Goal: Download file/media

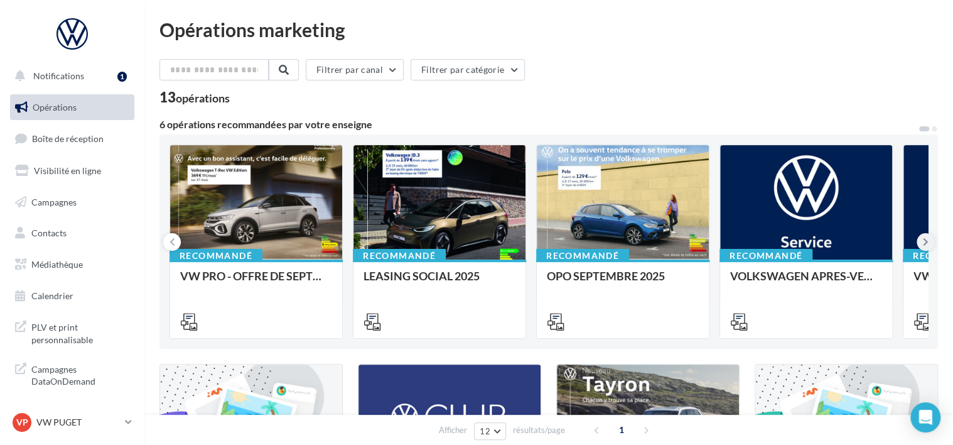
click at [926, 237] on icon at bounding box center [926, 241] width 6 height 13
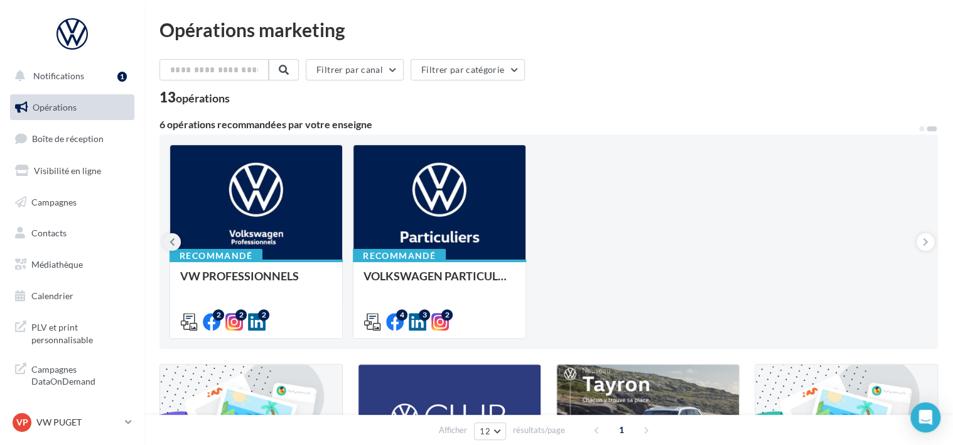
click at [165, 236] on button at bounding box center [172, 242] width 18 height 18
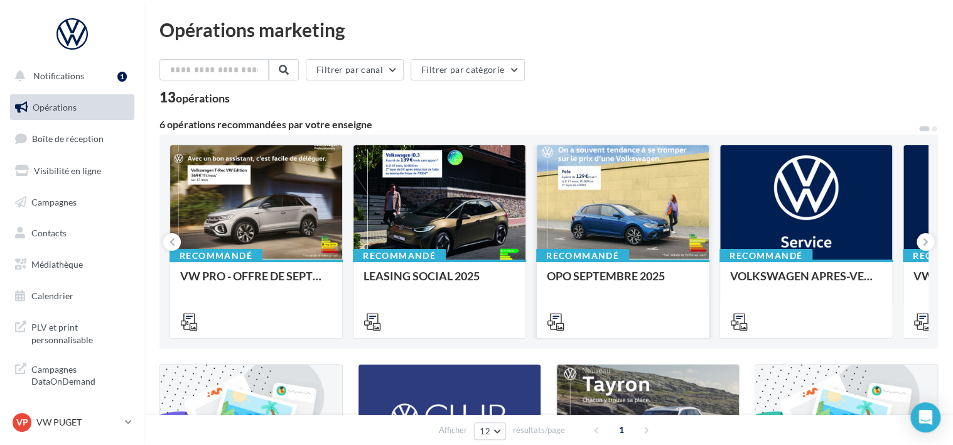
click at [609, 230] on div at bounding box center [623, 203] width 172 height 116
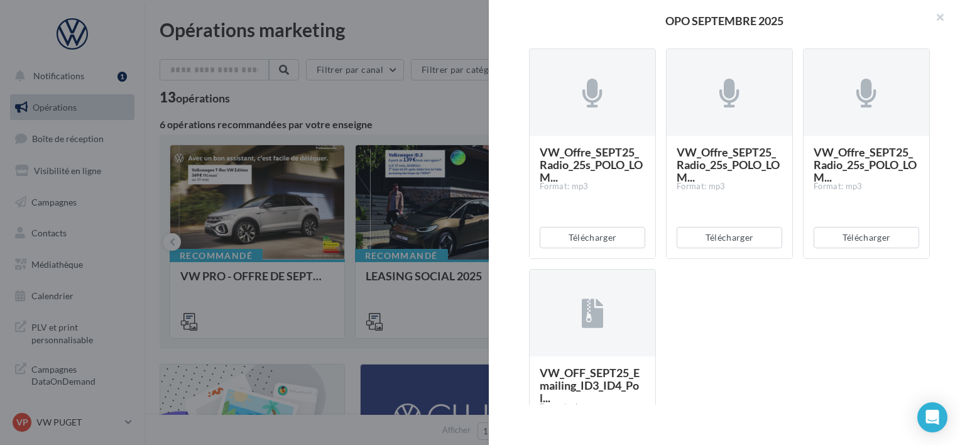
scroll to position [2449, 0]
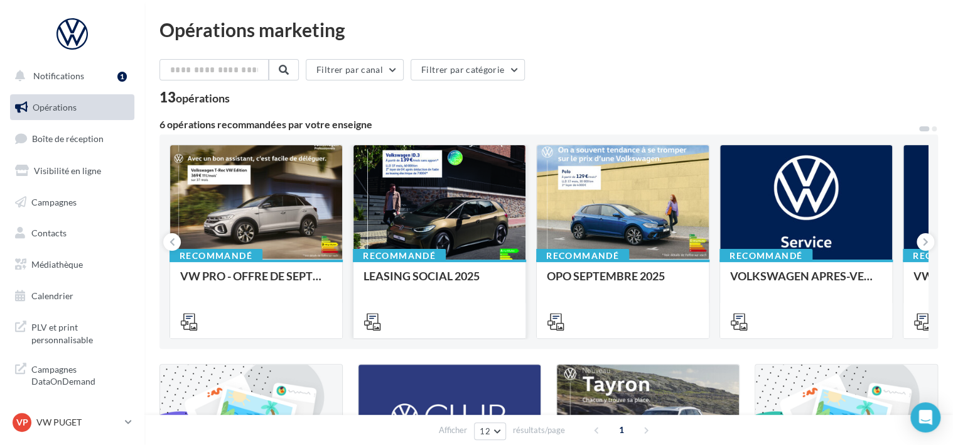
click at [485, 224] on div at bounding box center [440, 203] width 172 height 116
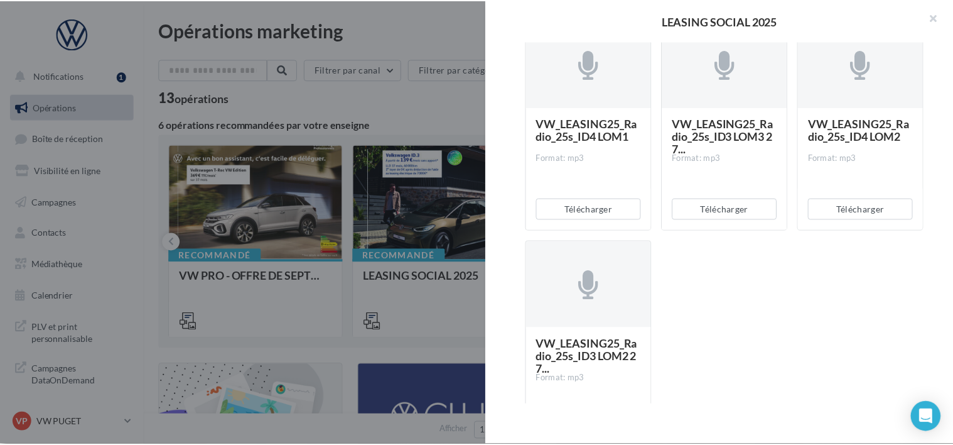
scroll to position [1130, 0]
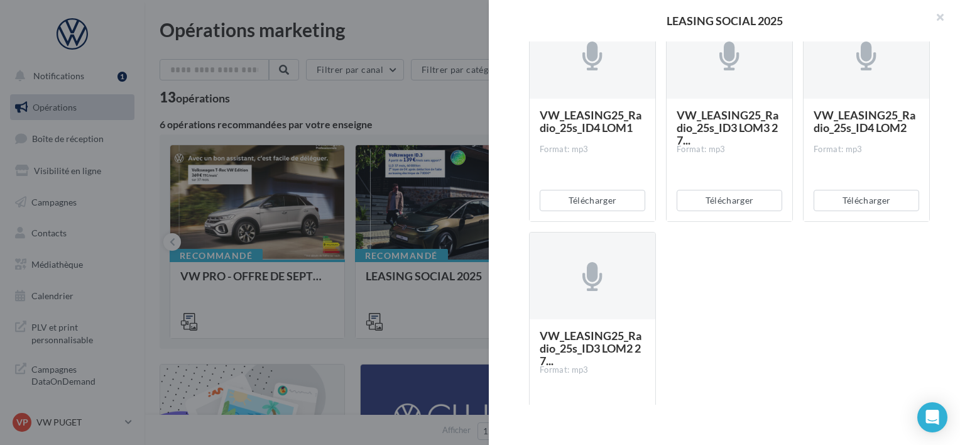
click at [452, 102] on div at bounding box center [480, 222] width 960 height 445
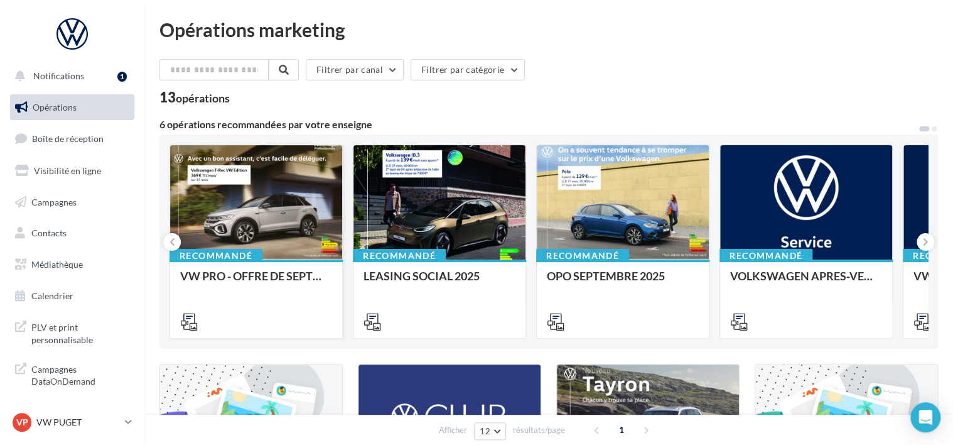
click at [254, 204] on div at bounding box center [256, 203] width 172 height 116
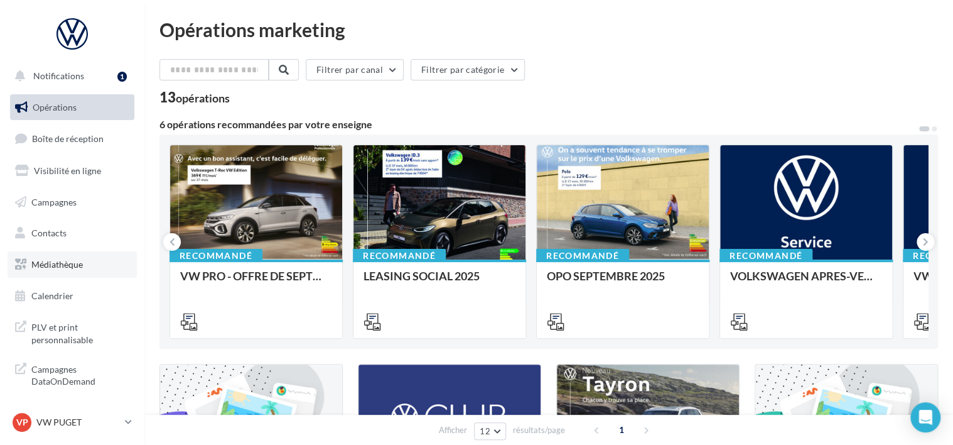
click at [71, 263] on span "Médiathèque" at bounding box center [56, 264] width 51 height 11
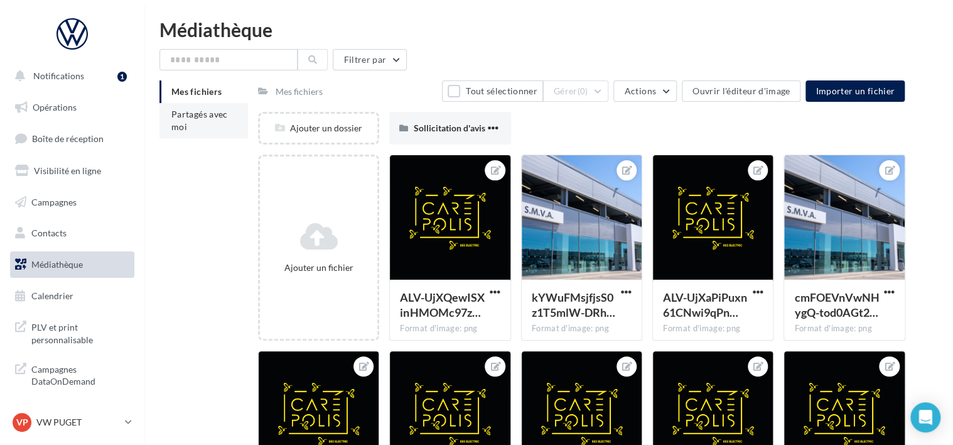
click at [211, 121] on li "Partagés avec moi" at bounding box center [204, 120] width 89 height 35
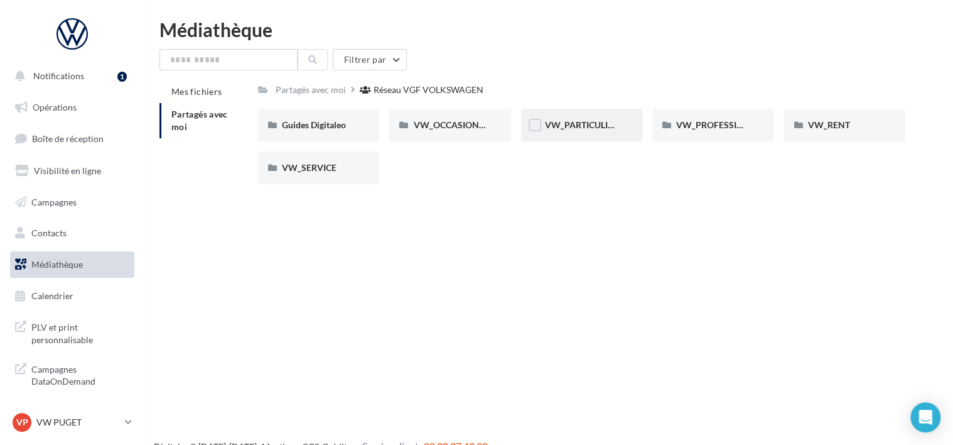
click at [630, 122] on div "VW_PARTICULIERS" at bounding box center [581, 125] width 121 height 33
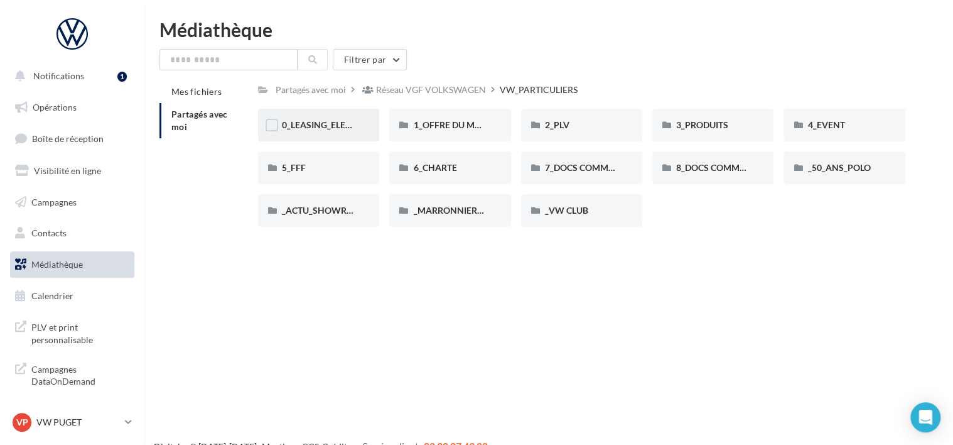
click at [355, 119] on div "0_LEASING_ELECTRIQUE" at bounding box center [318, 125] width 121 height 33
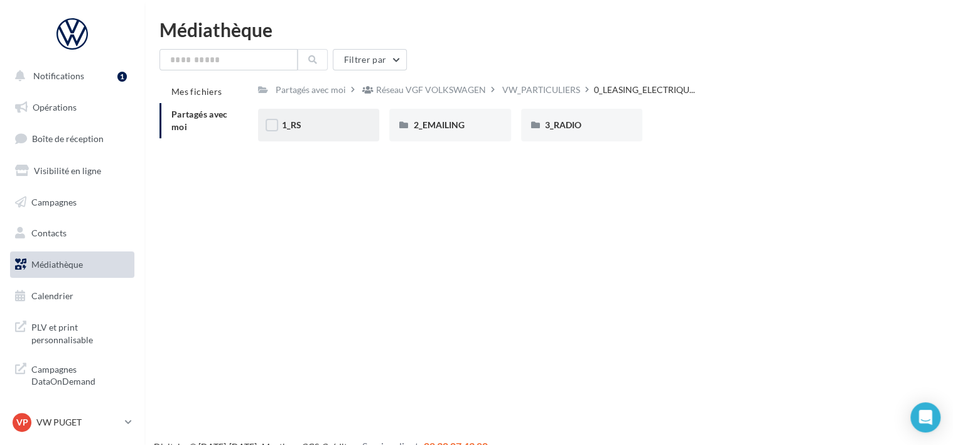
click at [327, 121] on div "1_RS" at bounding box center [318, 125] width 73 height 13
click at [369, 114] on div "ID.3" at bounding box center [318, 125] width 121 height 33
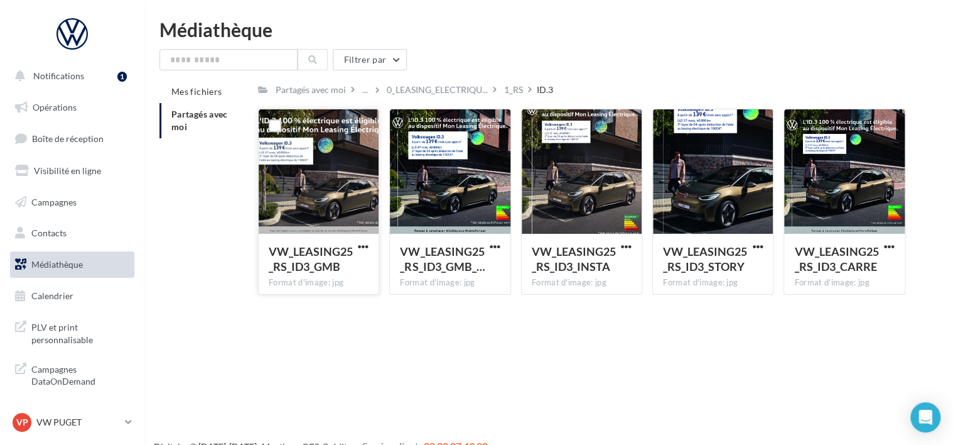
click at [342, 159] on div at bounding box center [319, 172] width 120 height 126
click at [362, 242] on span "button" at bounding box center [363, 246] width 11 height 11
click at [365, 264] on button "Télécharger" at bounding box center [309, 271] width 126 height 33
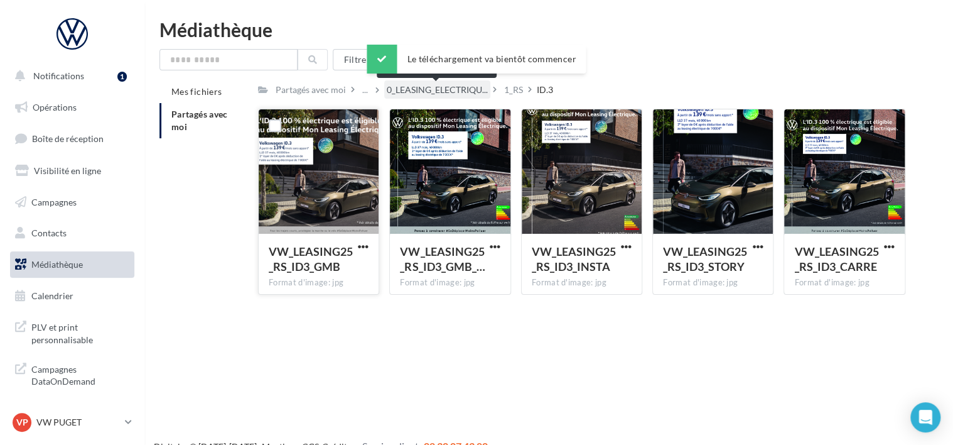
click at [397, 94] on span "0_LEASING_ELECTRIQU..." at bounding box center [437, 90] width 101 height 13
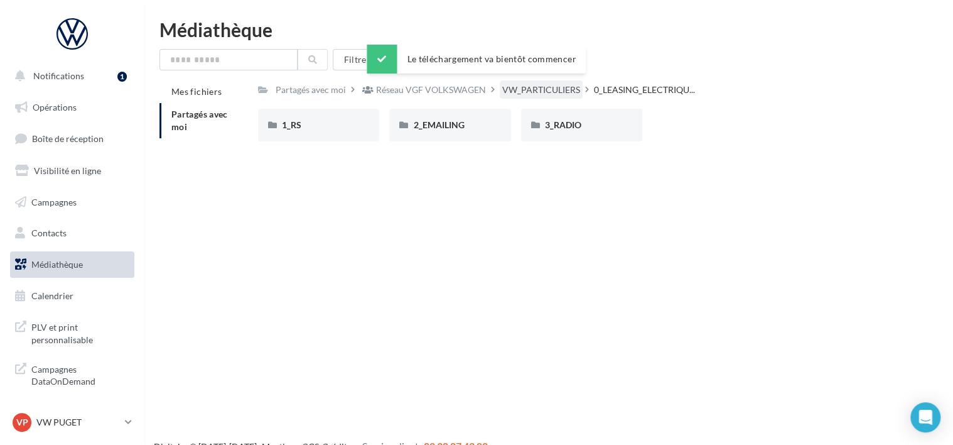
click at [526, 89] on div "VW_PARTICULIERS" at bounding box center [541, 90] width 78 height 13
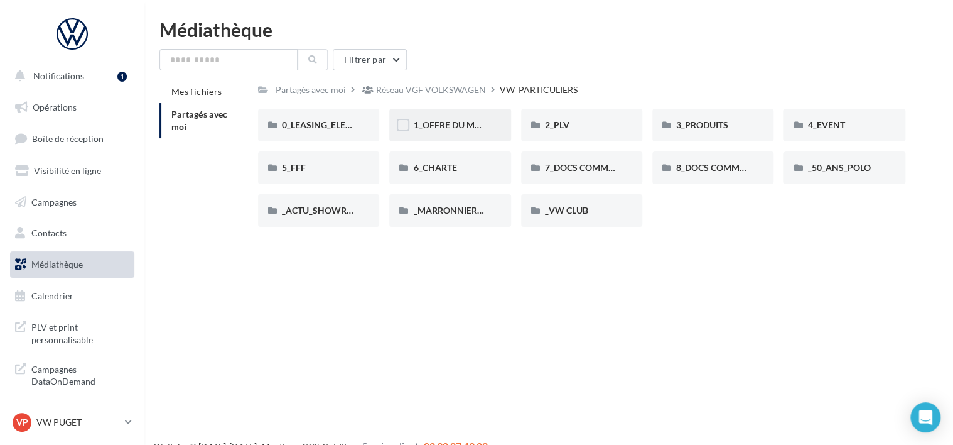
click at [474, 124] on span "1_OFFRE DU MOIS" at bounding box center [450, 124] width 75 height 11
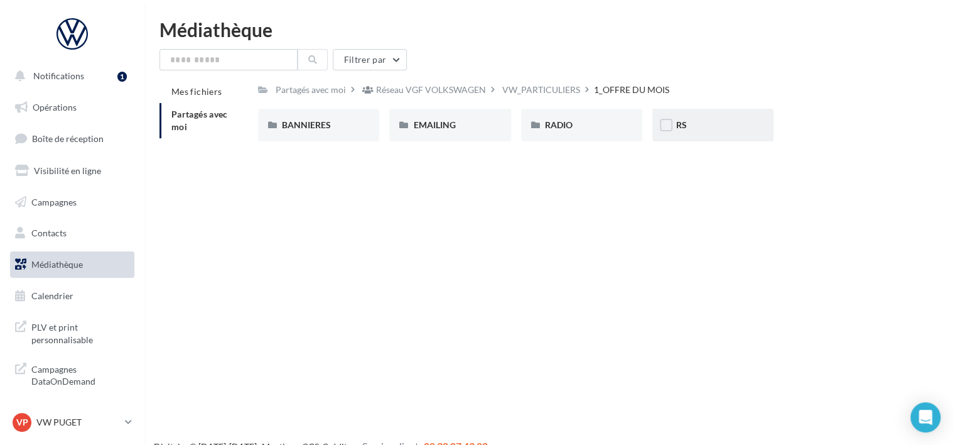
click at [713, 118] on div "RS" at bounding box center [712, 125] width 121 height 33
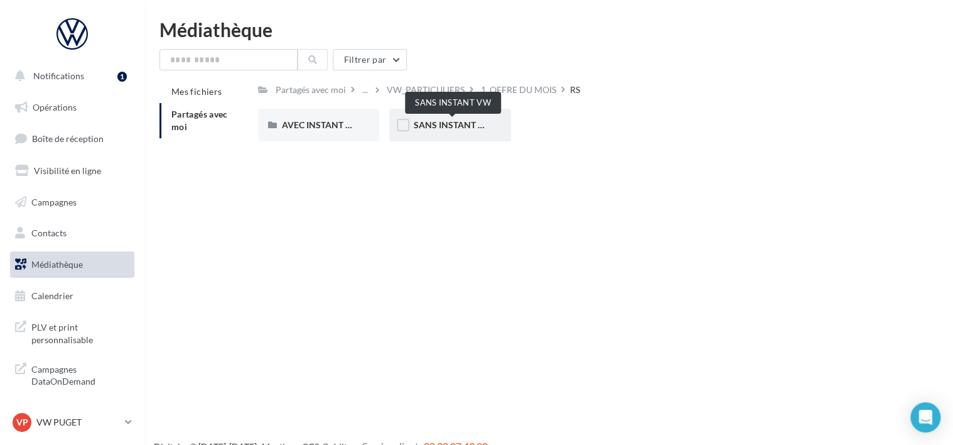
click at [460, 127] on span "SANS INSTANT VW" at bounding box center [453, 124] width 80 height 11
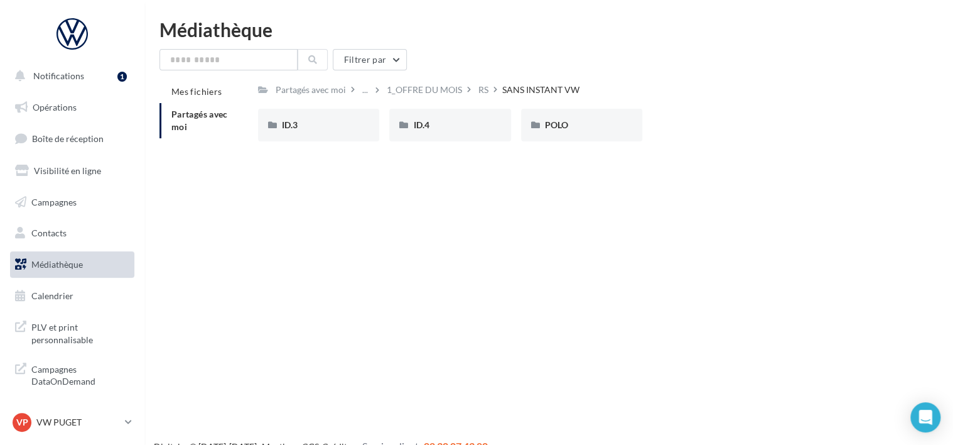
click at [460, 127] on div "ID.4" at bounding box center [449, 125] width 73 height 13
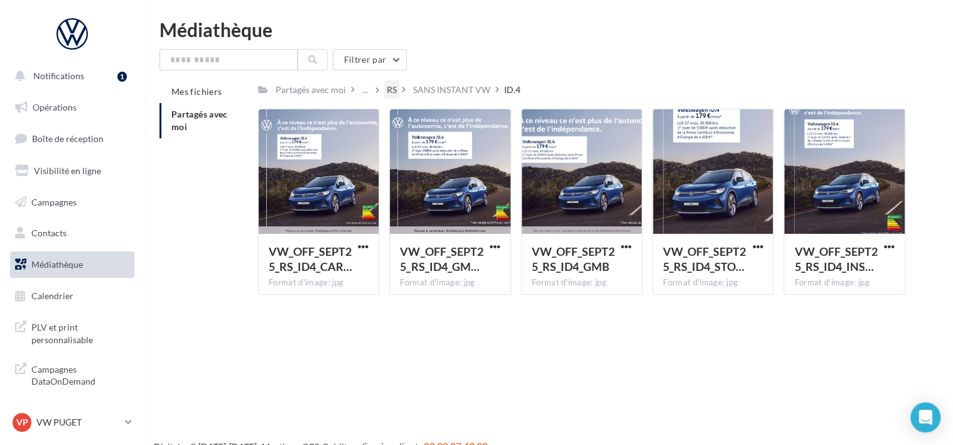
click at [391, 92] on div "RS" at bounding box center [392, 90] width 10 height 13
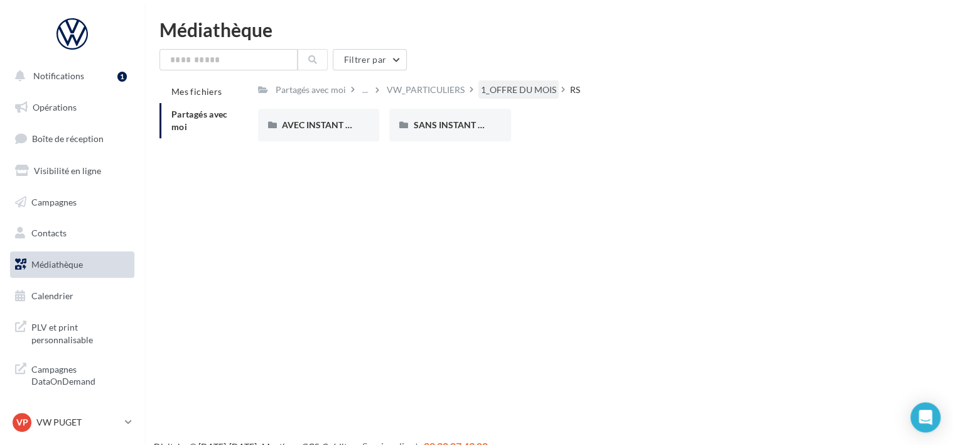
click at [487, 91] on div "1_OFFRE DU MOIS" at bounding box center [518, 90] width 75 height 13
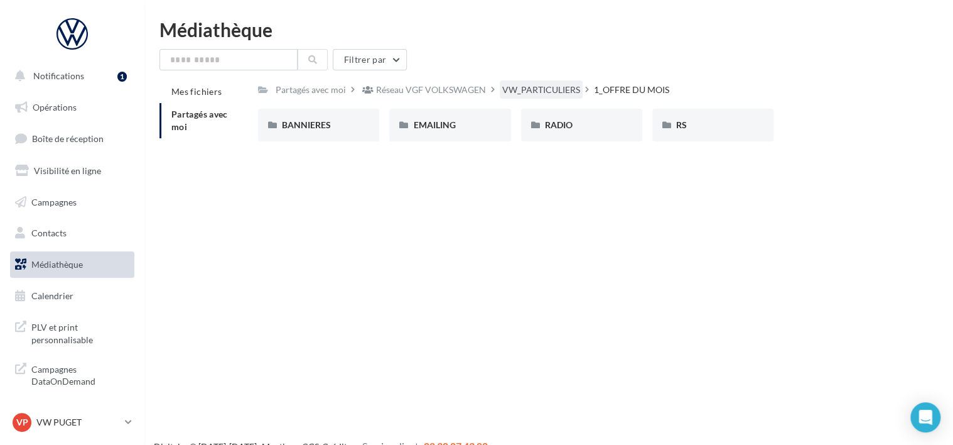
click at [543, 82] on div "VW_PARTICULIERS" at bounding box center [541, 89] width 83 height 18
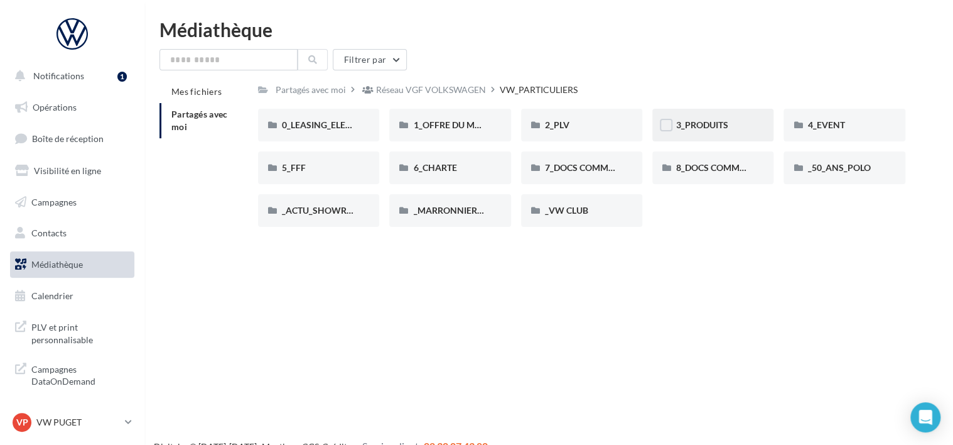
click at [743, 123] on div "3_PRODUITS" at bounding box center [712, 125] width 73 height 13
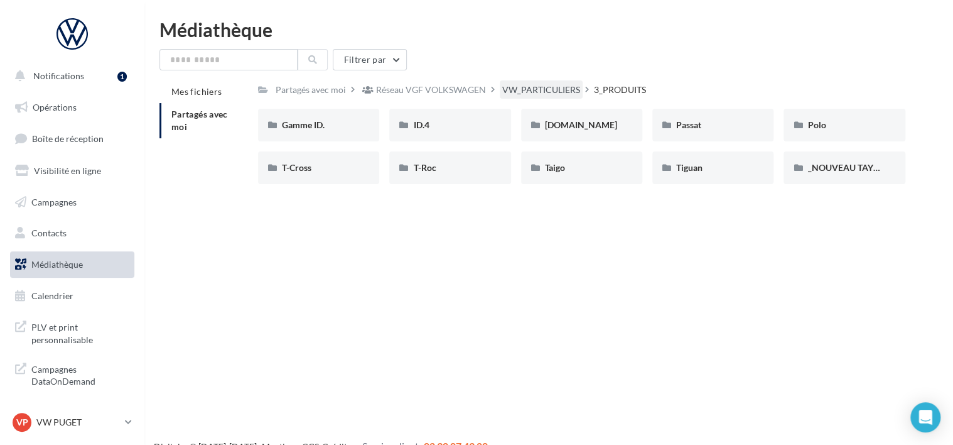
click at [513, 93] on div "VW_PARTICULIERS" at bounding box center [541, 90] width 78 height 13
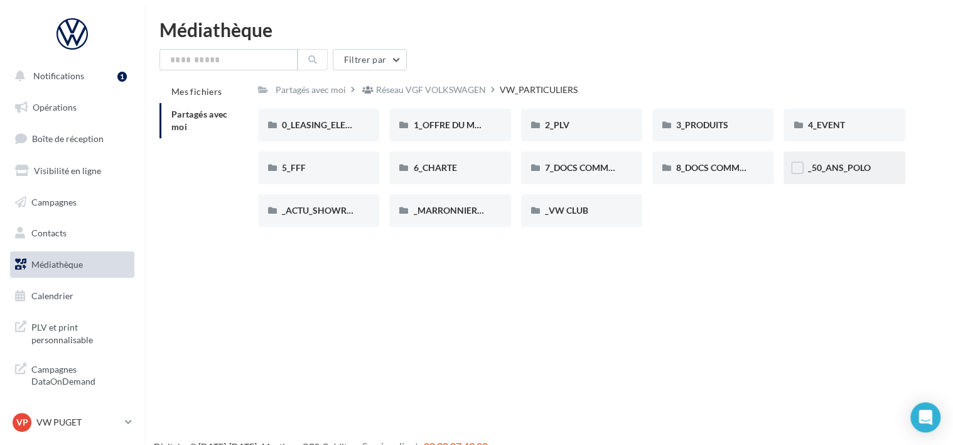
click at [842, 180] on div "_50_ANS_POLO" at bounding box center [844, 167] width 121 height 33
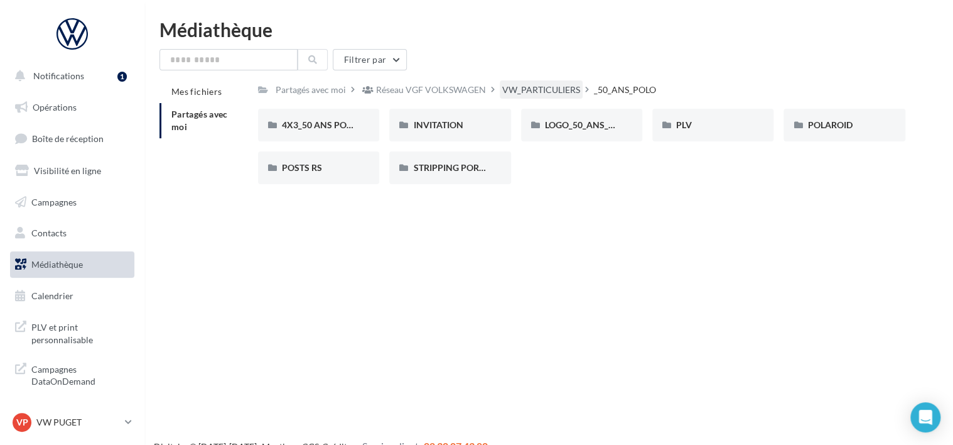
click at [563, 88] on div "VW_PARTICULIERS" at bounding box center [541, 90] width 78 height 13
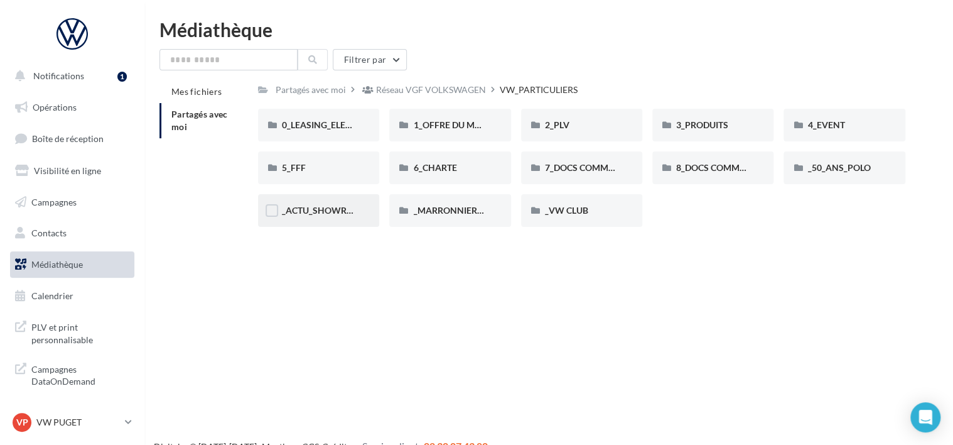
click at [350, 216] on div "_ACTU_SHOWROOM" at bounding box center [318, 210] width 73 height 13
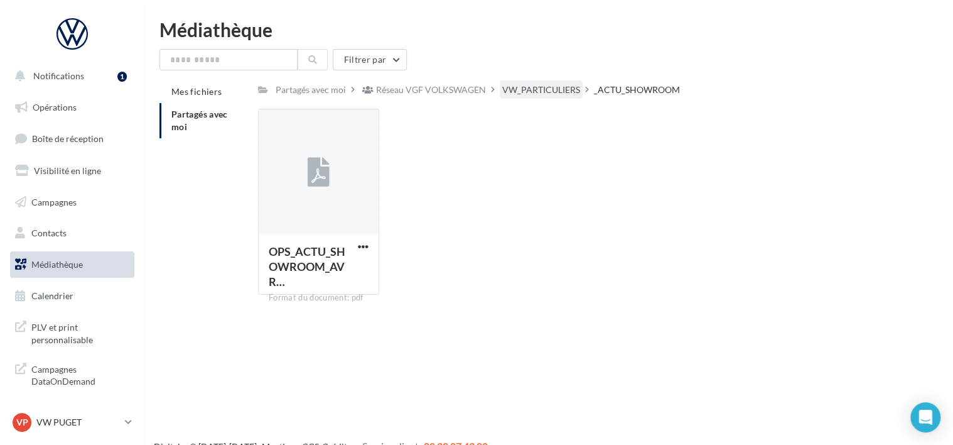
click at [545, 94] on div "VW_PARTICULIERS" at bounding box center [541, 90] width 78 height 13
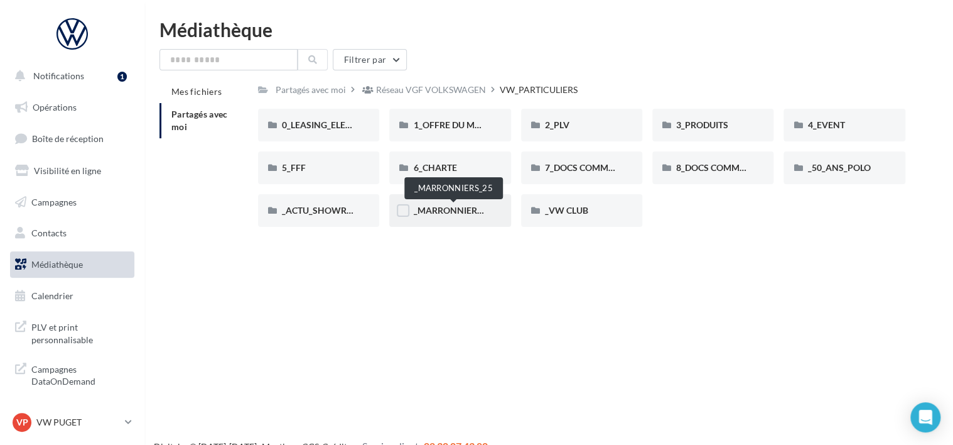
click at [444, 210] on span "_MARRONNIERS_25" at bounding box center [454, 210] width 82 height 11
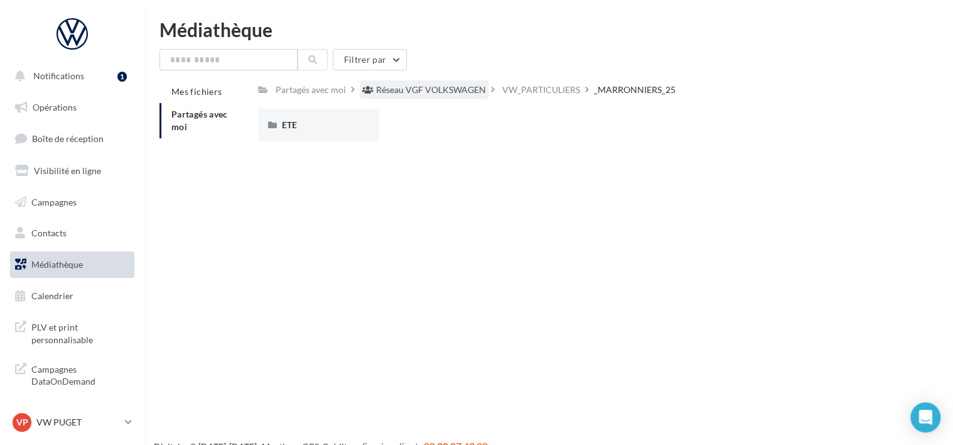
click at [464, 88] on div "Réseau VGF VOLKSWAGEN" at bounding box center [431, 90] width 110 height 13
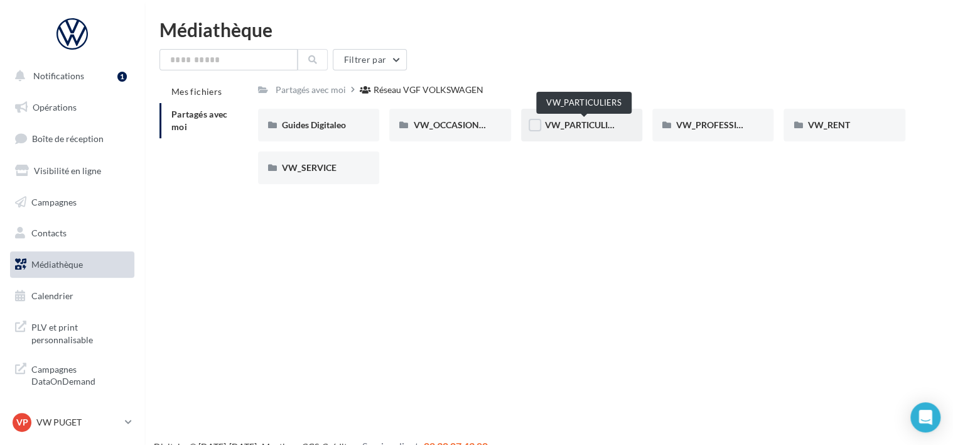
click at [611, 126] on span "VW_PARTICULIERS" at bounding box center [584, 124] width 78 height 11
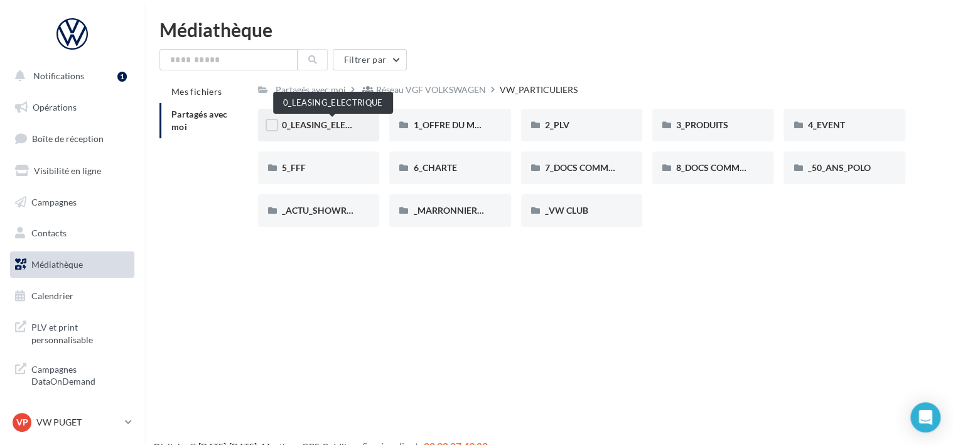
click at [349, 127] on span "0_LEASING_ELECTRIQUE" at bounding box center [332, 124] width 100 height 11
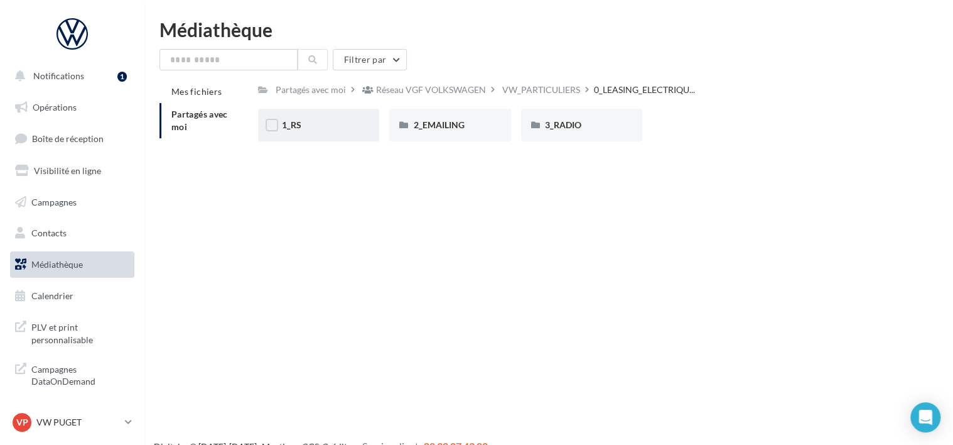
click at [345, 121] on div "1_RS" at bounding box center [318, 125] width 73 height 13
click at [452, 117] on div "ID.4" at bounding box center [449, 125] width 121 height 33
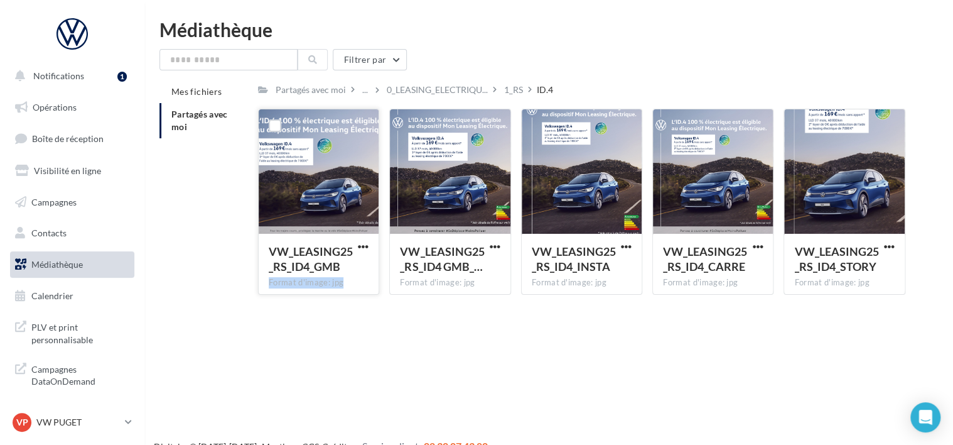
click at [371, 244] on div "VW_LEASING25_RS_ID4_GMB Format d'image: jpg" at bounding box center [318, 202] width 121 height 186
click at [364, 244] on span "button" at bounding box center [363, 246] width 11 height 11
drag, startPoint x: 365, startPoint y: 271, endPoint x: 389, endPoint y: 289, distance: 29.6
click at [364, 271] on button "Télécharger" at bounding box center [309, 271] width 126 height 33
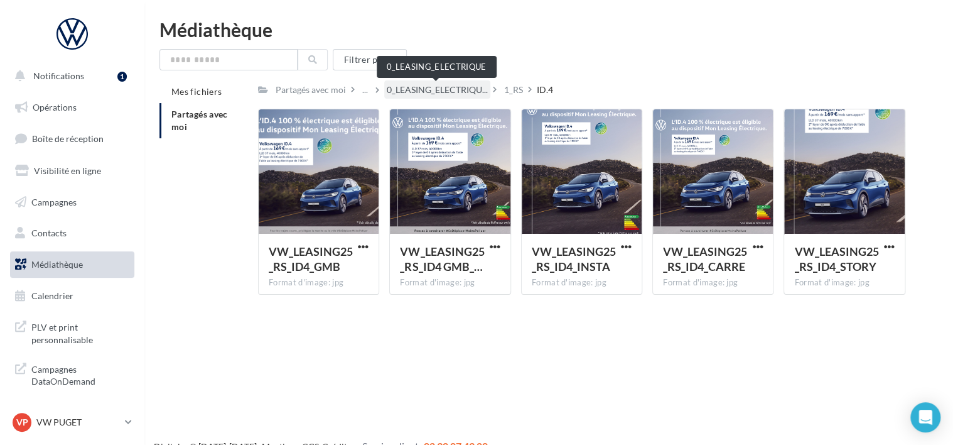
click at [426, 92] on span "0_LEASING_ELECTRIQU..." at bounding box center [437, 90] width 101 height 13
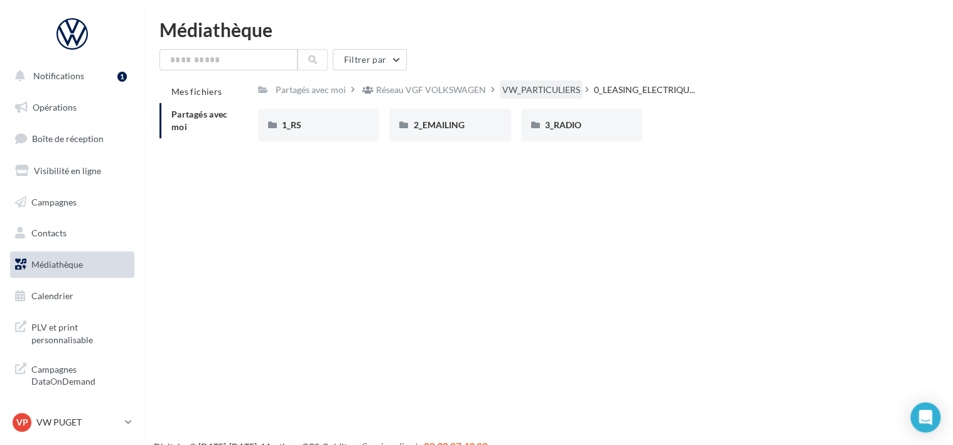
click at [533, 85] on div "VW_PARTICULIERS" at bounding box center [541, 90] width 78 height 13
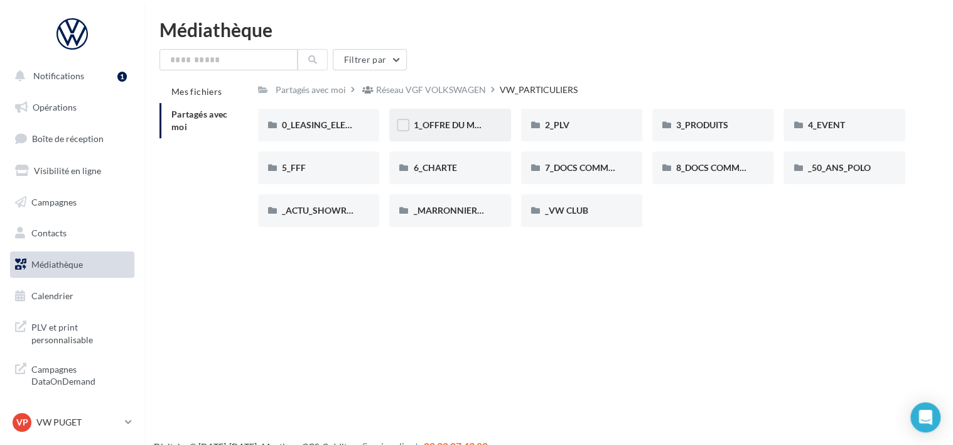
click at [490, 109] on div "1_OFFRE DU MOIS" at bounding box center [449, 125] width 121 height 33
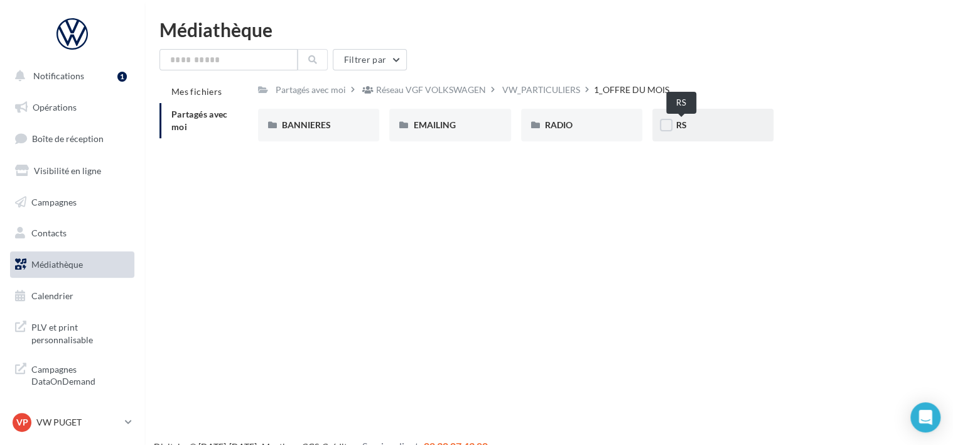
click at [676, 124] on span "RS" at bounding box center [681, 124] width 11 height 11
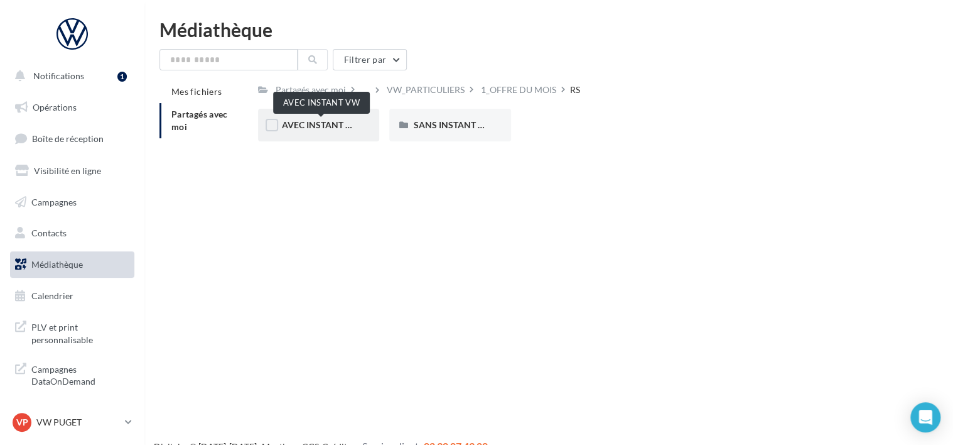
click at [354, 123] on span "AVEC INSTANT VW" at bounding box center [321, 124] width 79 height 11
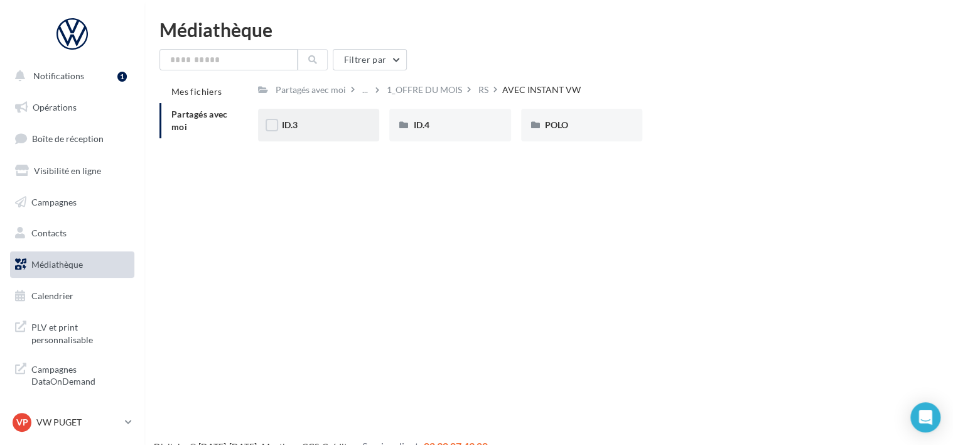
click at [357, 119] on div "ID.3" at bounding box center [318, 125] width 121 height 33
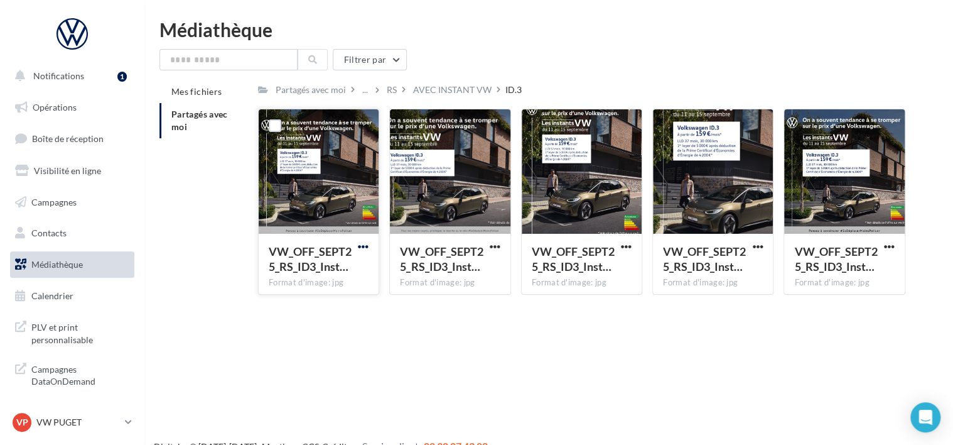
click at [368, 243] on span "button" at bounding box center [363, 246] width 11 height 11
click at [357, 271] on button "Télécharger" at bounding box center [309, 271] width 126 height 33
click at [389, 90] on div "RS" at bounding box center [392, 90] width 10 height 13
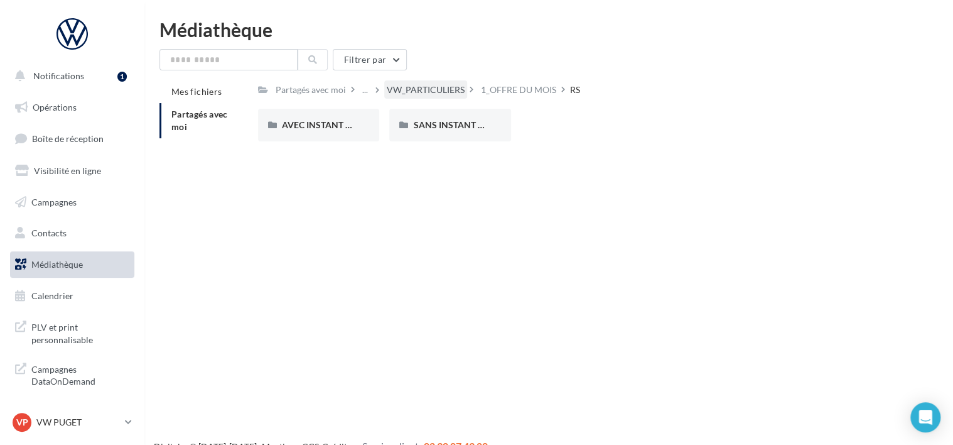
click at [440, 92] on div "VW_PARTICULIERS" at bounding box center [426, 90] width 78 height 13
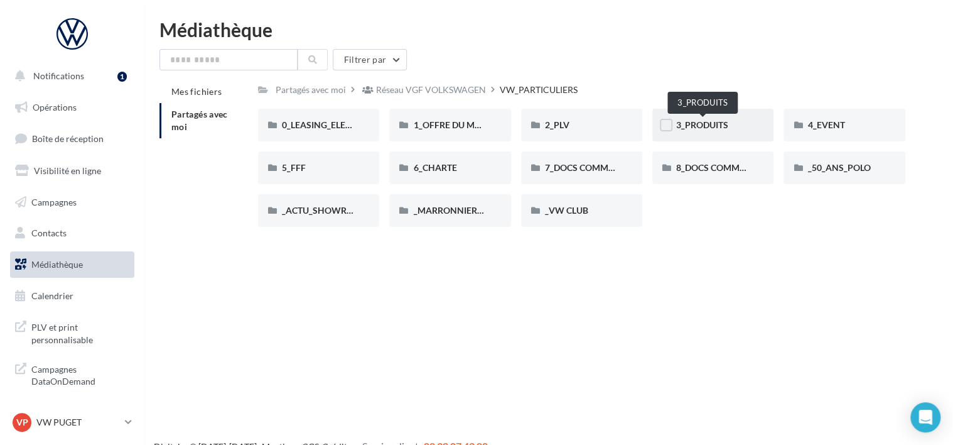
click at [704, 121] on span "3_PRODUITS" at bounding box center [702, 124] width 52 height 11
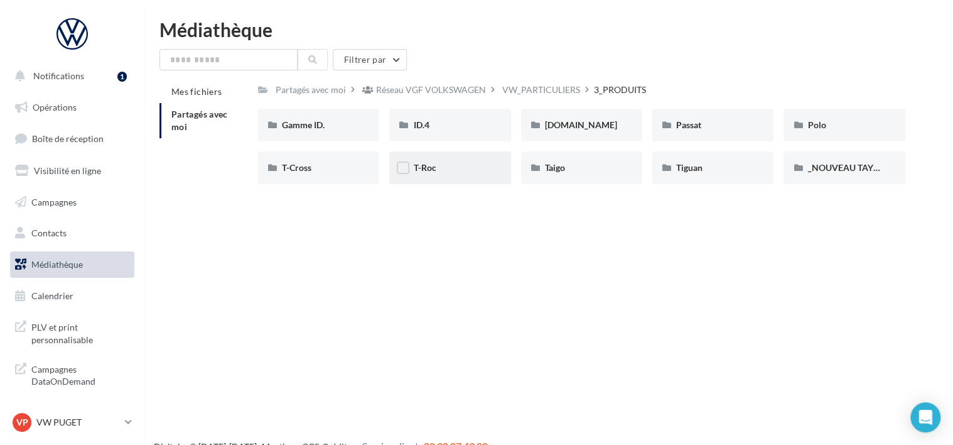
click at [482, 168] on div "T-Roc" at bounding box center [449, 167] width 73 height 13
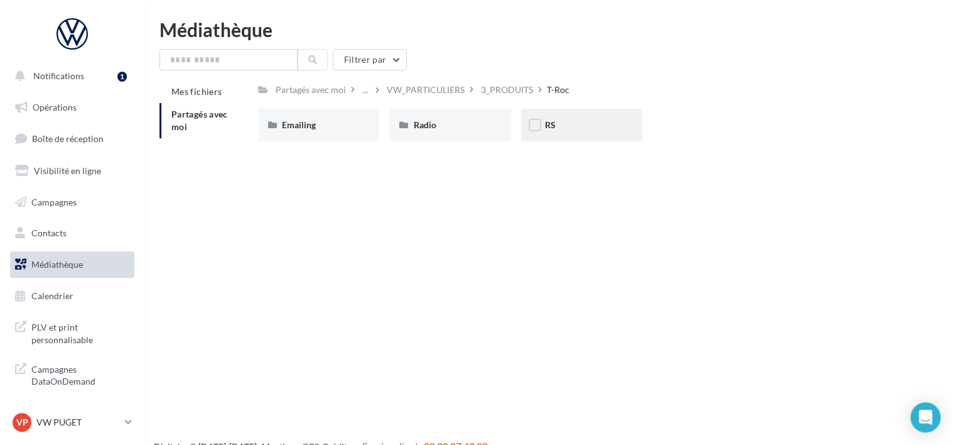
click at [566, 126] on div "RS" at bounding box center [581, 125] width 73 height 13
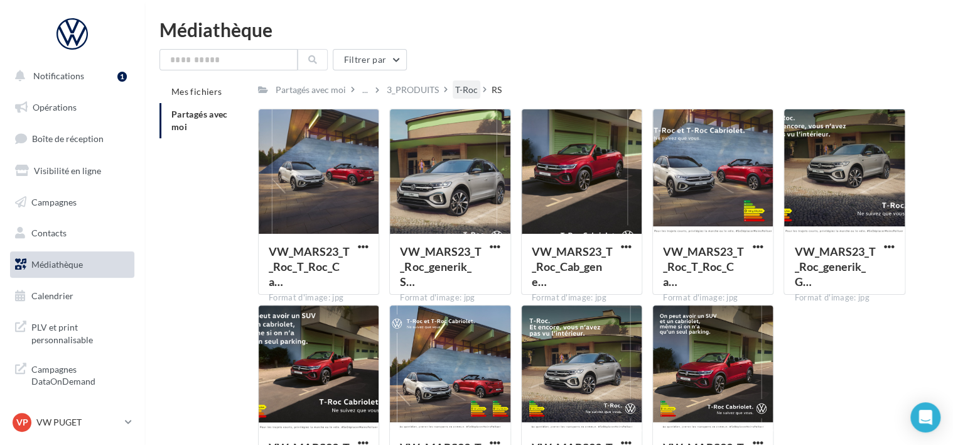
click at [460, 93] on div "T-Roc" at bounding box center [466, 90] width 23 height 13
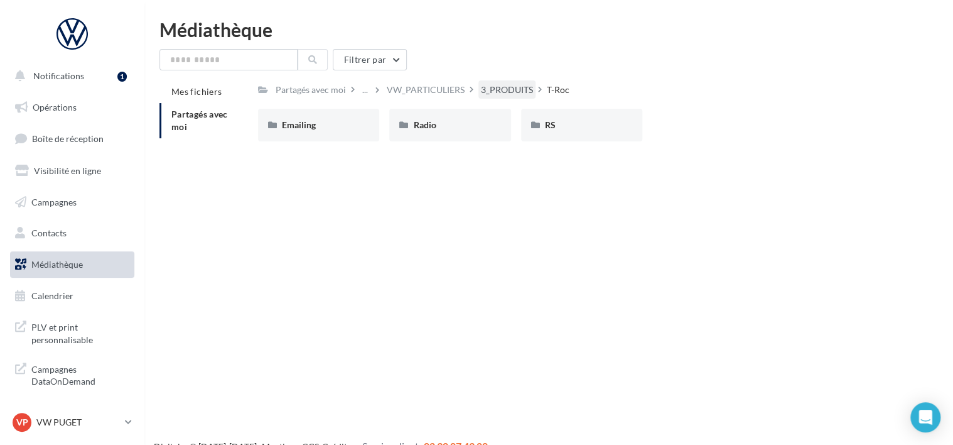
click at [512, 81] on div "3_PRODUITS" at bounding box center [507, 89] width 57 height 18
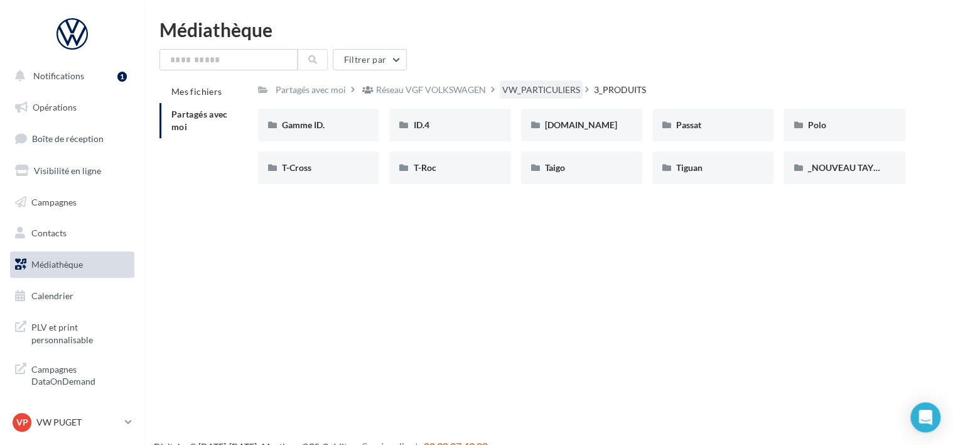
click at [552, 87] on div "VW_PARTICULIERS" at bounding box center [541, 90] width 78 height 13
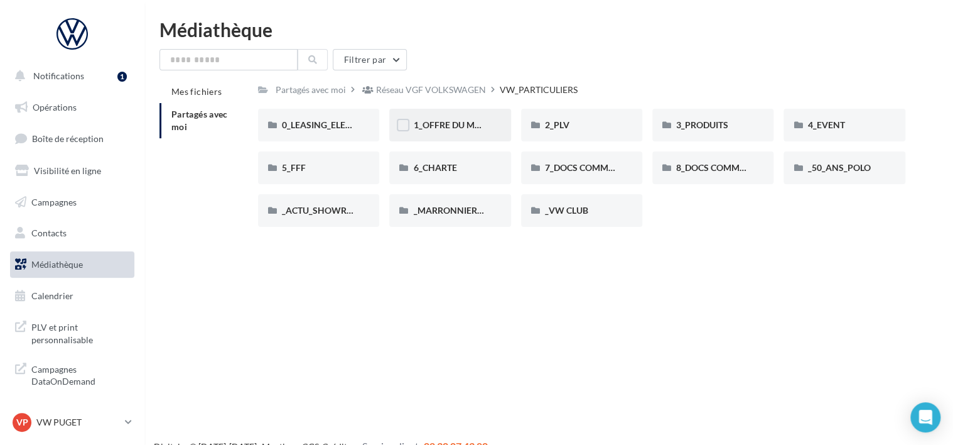
click at [473, 131] on div "1_OFFRE DU MOIS" at bounding box center [449, 125] width 73 height 13
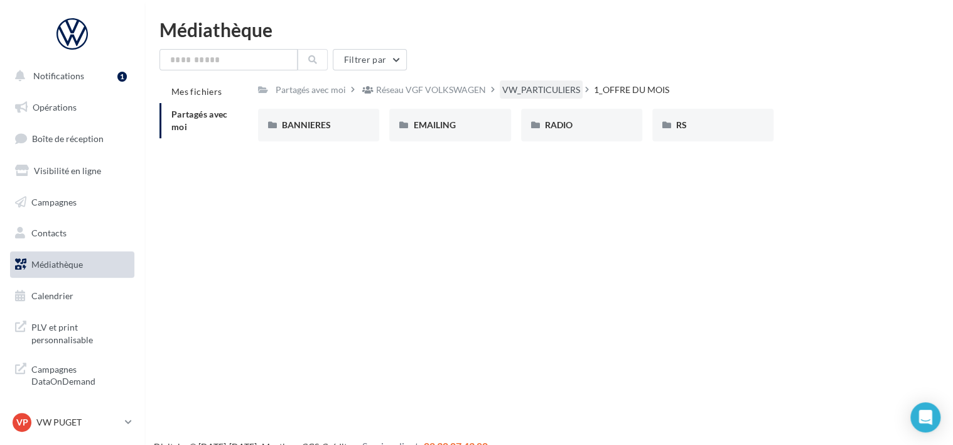
click at [533, 91] on div "VW_PARTICULIERS" at bounding box center [541, 90] width 78 height 13
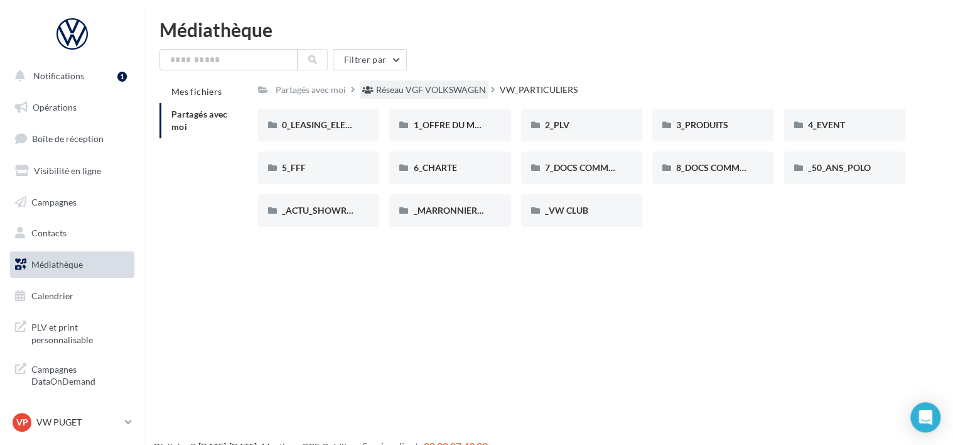
click at [474, 91] on div "Réseau VGF VOLKSWAGEN" at bounding box center [431, 90] width 110 height 13
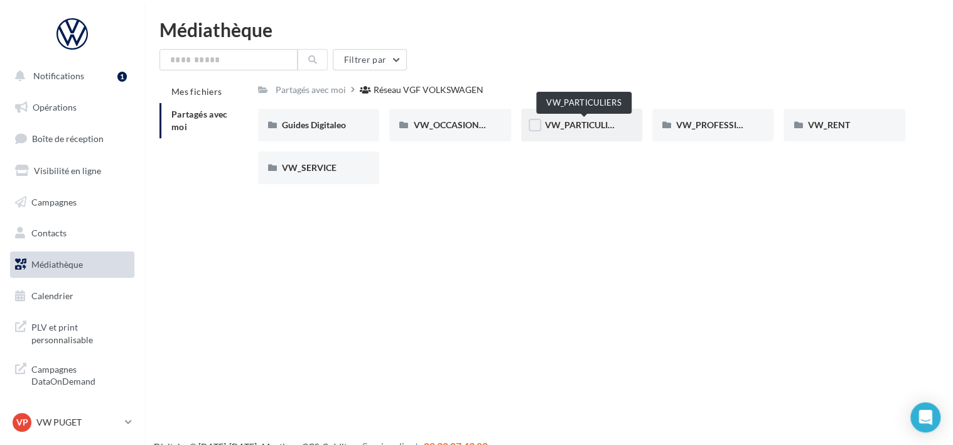
click at [578, 122] on span "VW_PARTICULIERS" at bounding box center [584, 124] width 78 height 11
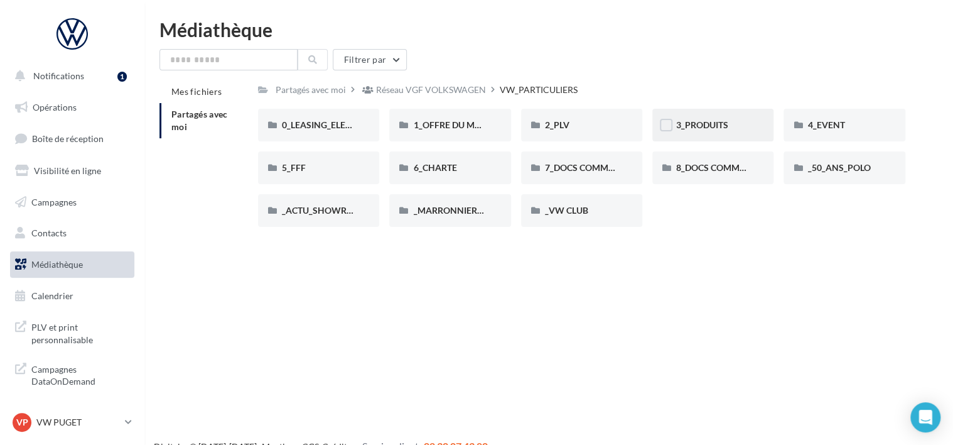
click at [713, 120] on span "3_PRODUITS" at bounding box center [702, 124] width 52 height 11
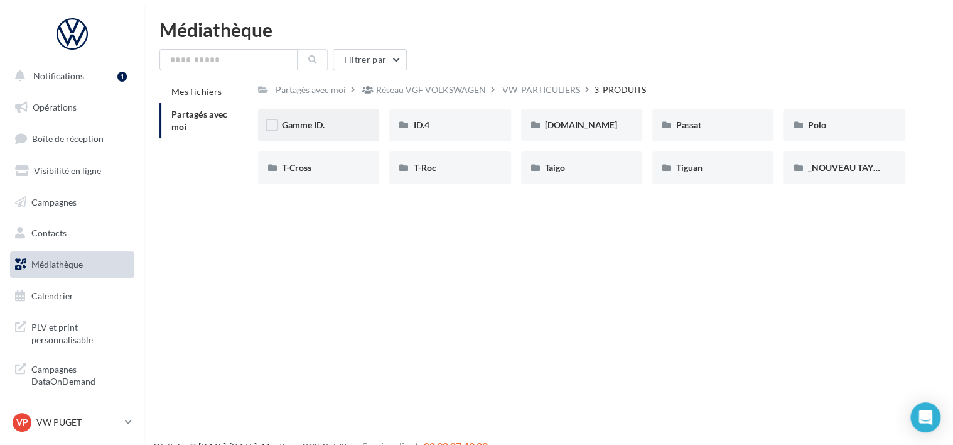
click at [352, 124] on div "Gamme ID." at bounding box center [318, 125] width 73 height 13
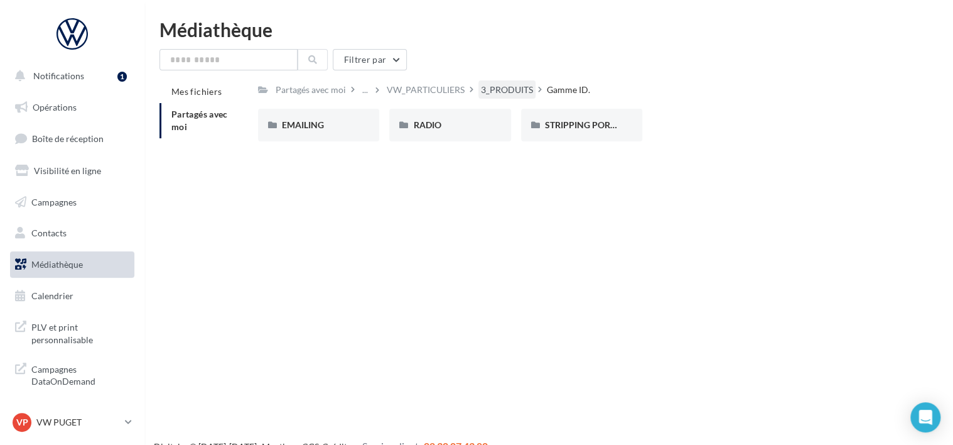
click at [494, 89] on div "3_PRODUITS" at bounding box center [507, 90] width 52 height 13
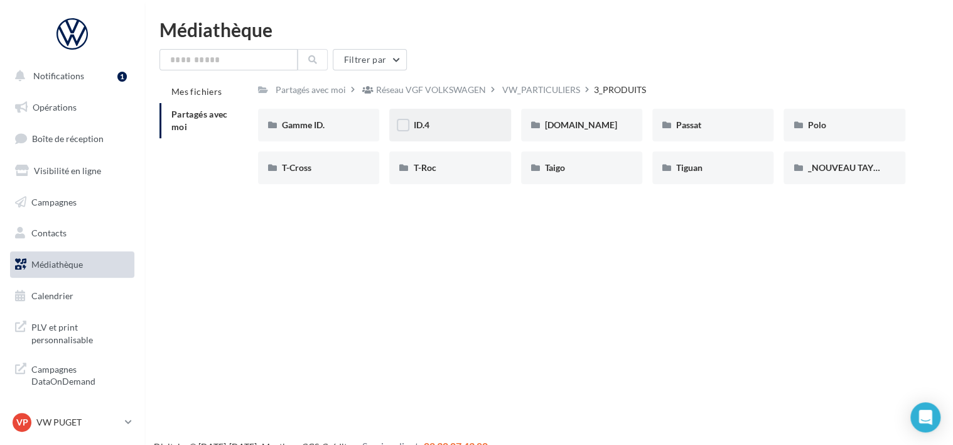
click at [468, 111] on div "ID.4" at bounding box center [449, 125] width 121 height 33
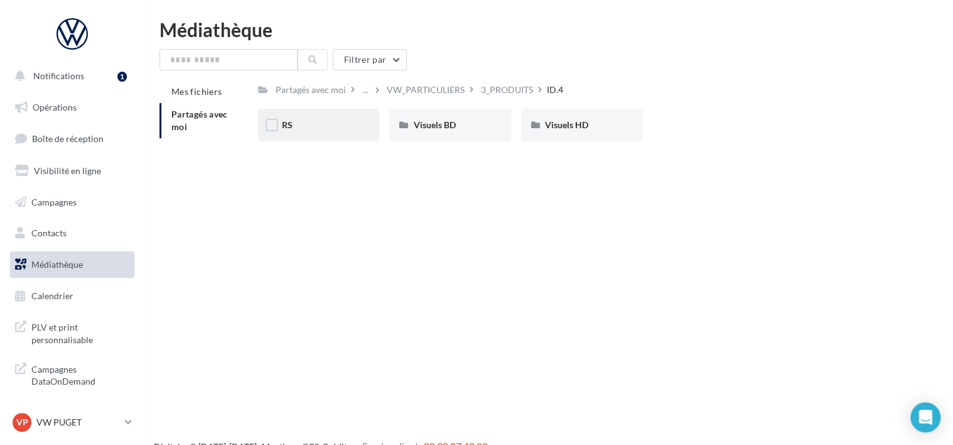
click at [344, 137] on div "RS" at bounding box center [318, 125] width 121 height 33
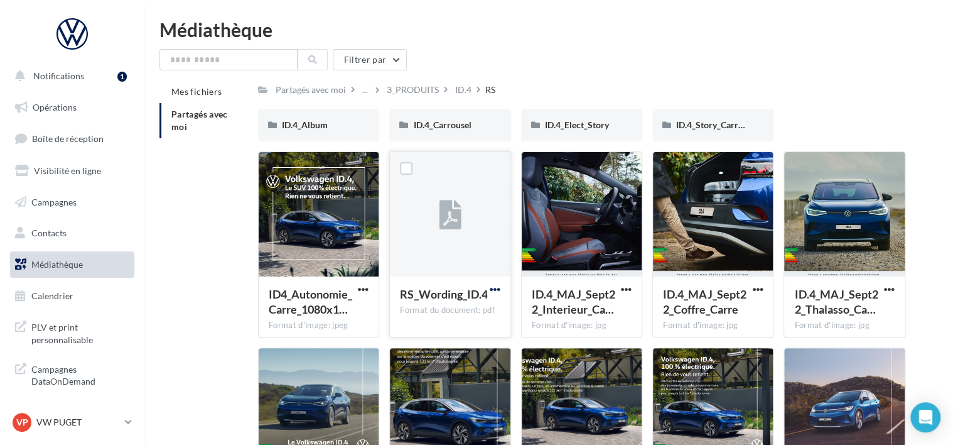
click at [494, 289] on span "button" at bounding box center [495, 289] width 11 height 11
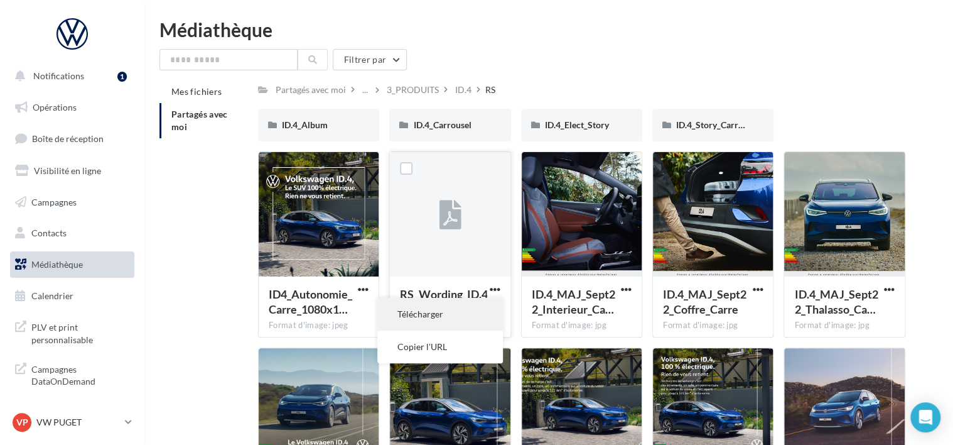
click at [478, 314] on button "Télécharger" at bounding box center [440, 314] width 126 height 33
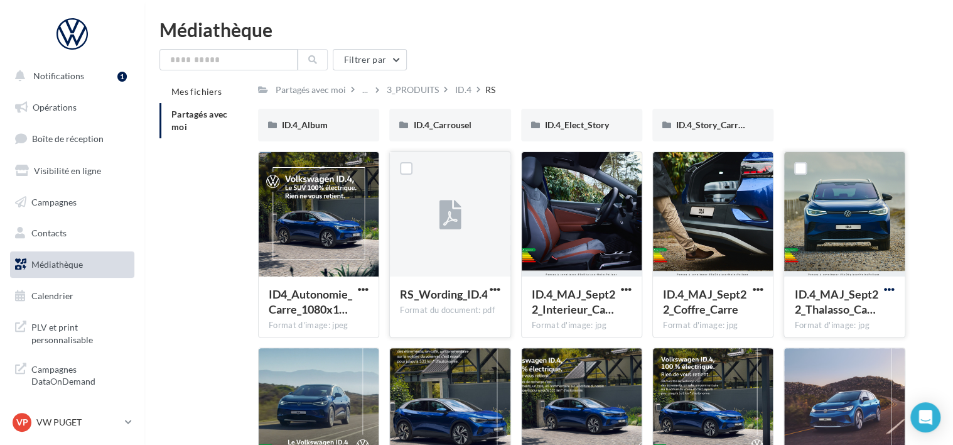
click at [894, 288] on span "button" at bounding box center [889, 289] width 11 height 11
click at [818, 317] on button "Télécharger" at bounding box center [835, 314] width 126 height 33
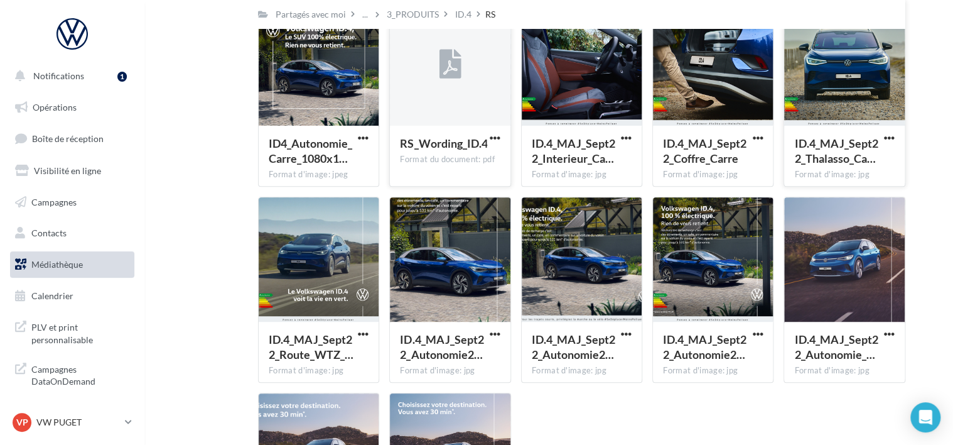
scroll to position [151, 0]
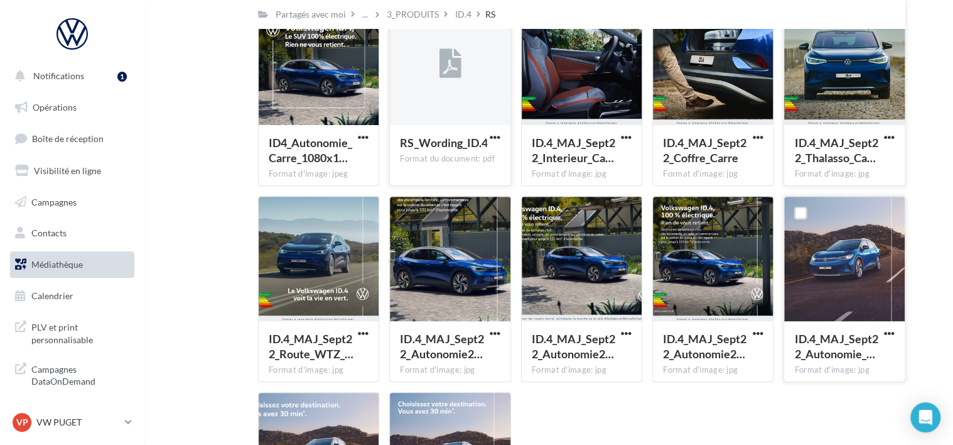
click at [897, 331] on div "ID.4_MAJ_Sept22_Autonomie_… Format d'image: jpg" at bounding box center [844, 350] width 120 height 59
click at [889, 333] on span "button" at bounding box center [889, 333] width 11 height 11
click at [827, 352] on button "Télécharger" at bounding box center [835, 358] width 126 height 33
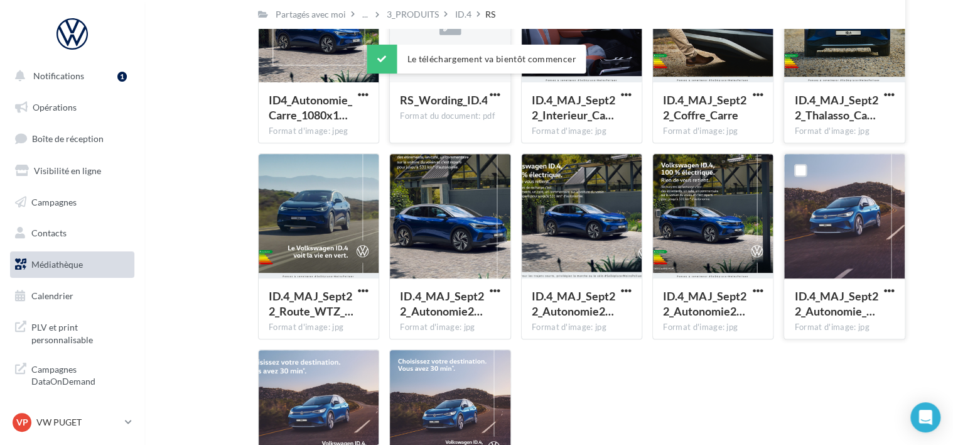
scroll to position [0, 0]
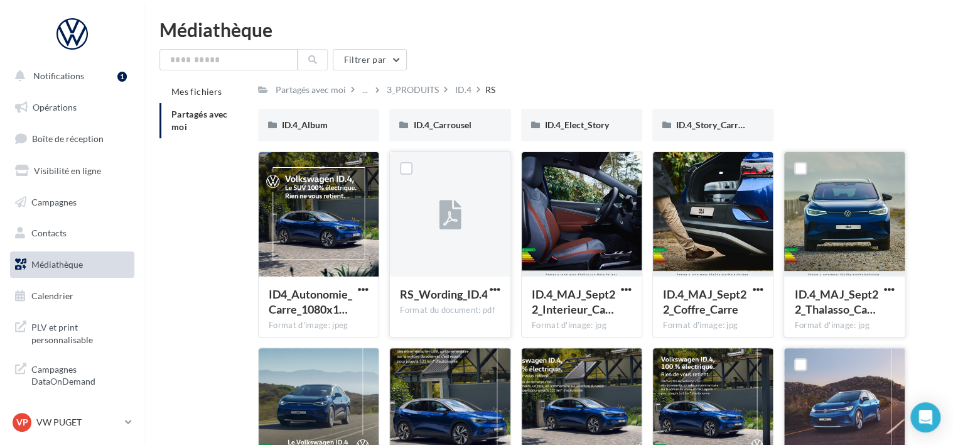
click at [588, 97] on div "Partagés avec moi ... 3_PRODUITS ID.4 RS" at bounding box center [581, 89] width 647 height 18
click at [435, 87] on div "3_PRODUITS" at bounding box center [413, 90] width 52 height 13
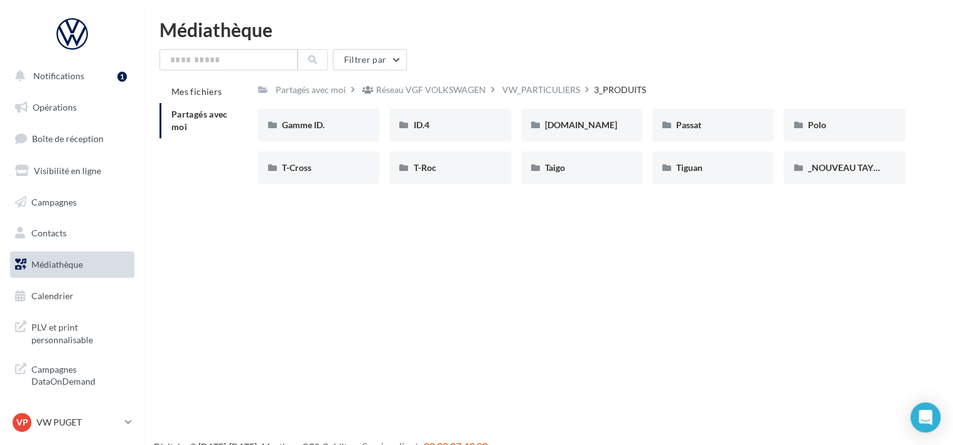
click at [496, 87] on div "Réseau VGF VOLKSWAGEN" at bounding box center [430, 89] width 140 height 18
click at [500, 86] on div "VW_PARTICULIERS" at bounding box center [541, 89] width 83 height 18
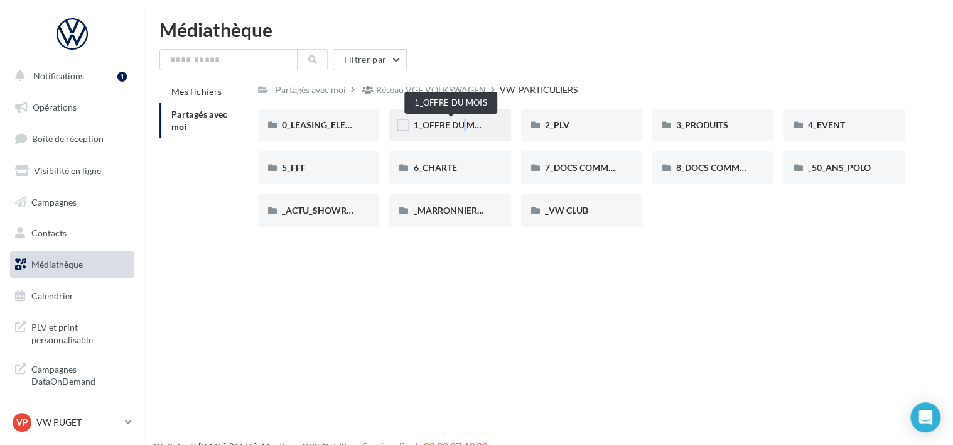
click at [453, 122] on span "1_OFFRE DU MOIS" at bounding box center [450, 124] width 75 height 11
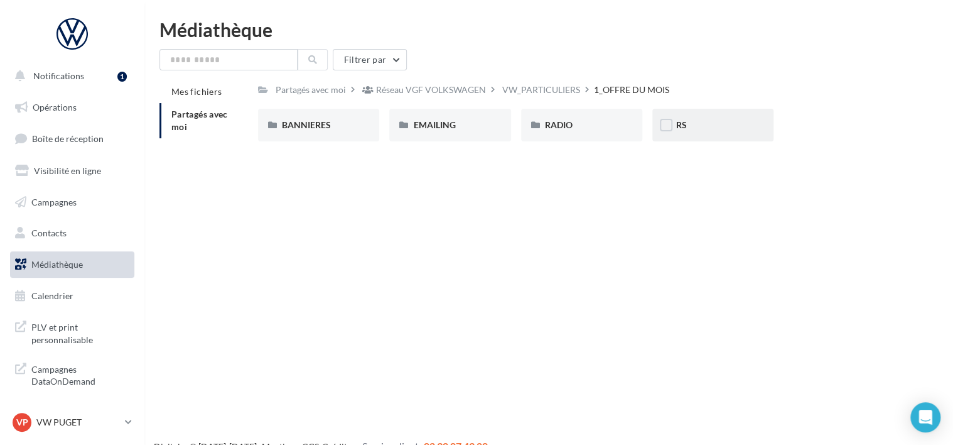
click at [687, 124] on div "RS" at bounding box center [712, 125] width 73 height 13
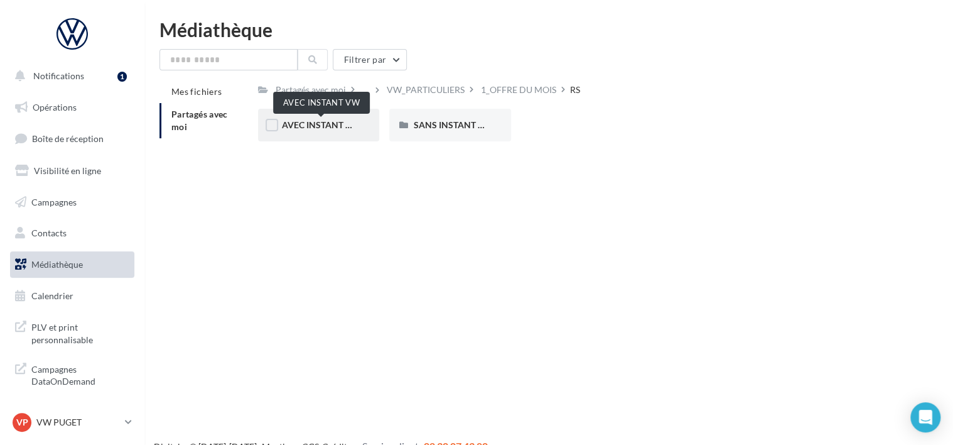
click at [330, 126] on span "AVEC INSTANT VW" at bounding box center [321, 124] width 79 height 11
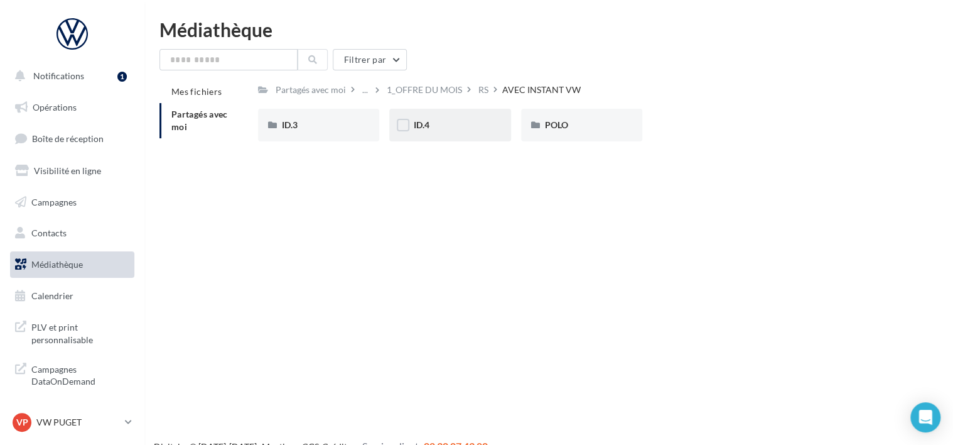
click at [446, 126] on div "ID.4" at bounding box center [449, 125] width 73 height 13
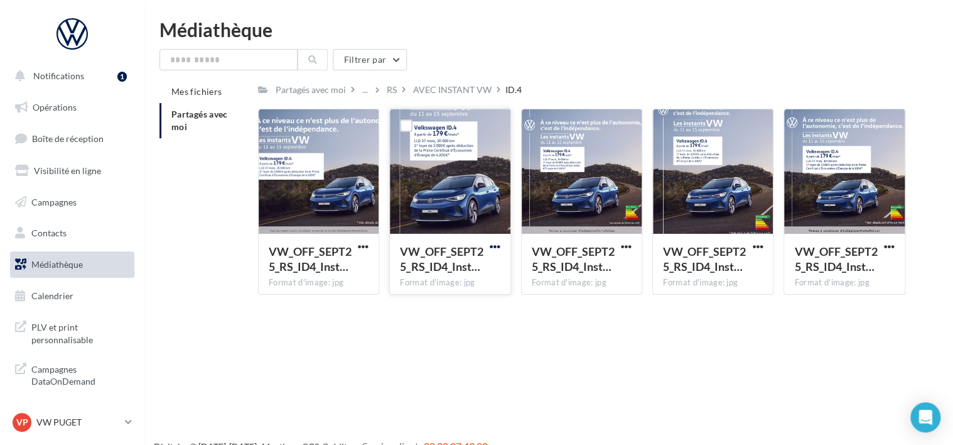
click at [496, 242] on span "button" at bounding box center [495, 246] width 11 height 11
click at [492, 261] on button "Télécharger" at bounding box center [440, 271] width 126 height 33
